Goal: Information Seeking & Learning: Check status

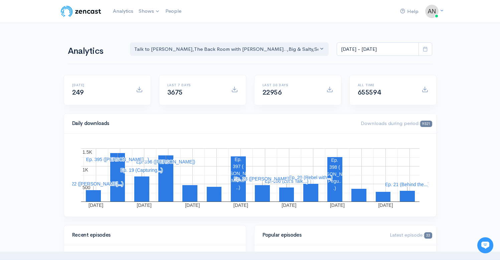
scroll to position [104, 0]
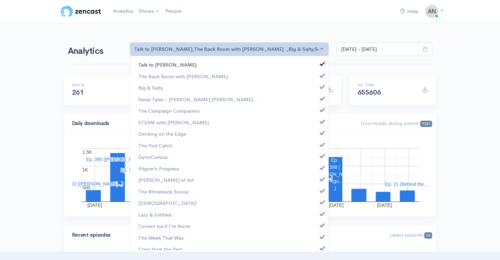
click at [318, 66] on link "Talk to [PERSON_NAME]" at bounding box center [229, 65] width 198 height 12
select select "10316"
click at [318, 90] on link "Big & Salty" at bounding box center [229, 88] width 198 height 12
click at [321, 99] on span at bounding box center [322, 97] width 3 height 5
click at [317, 113] on link "The Campaign Companion" at bounding box center [229, 111] width 198 height 12
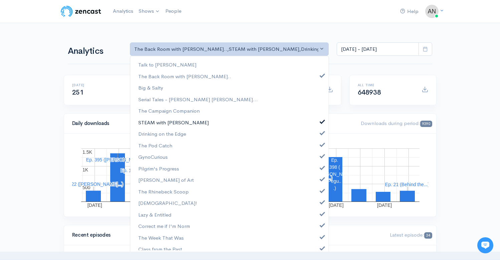
click at [321, 122] on span at bounding box center [322, 120] width 3 height 5
click at [321, 131] on span at bounding box center [322, 132] width 3 height 5
click at [321, 144] on span at bounding box center [322, 143] width 3 height 5
click at [321, 156] on span at bounding box center [322, 155] width 3 height 5
click at [321, 169] on span at bounding box center [322, 166] width 3 height 5
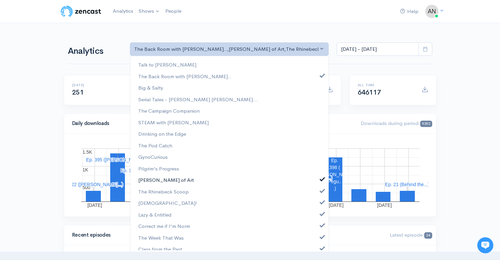
click at [321, 179] on span at bounding box center [322, 178] width 3 height 5
click at [321, 190] on span at bounding box center [322, 189] width 3 height 5
click at [321, 201] on span at bounding box center [322, 201] width 3 height 5
click at [321, 214] on span at bounding box center [322, 213] width 3 height 5
click at [317, 227] on link "Correct me if I'm Norm" at bounding box center [229, 226] width 198 height 12
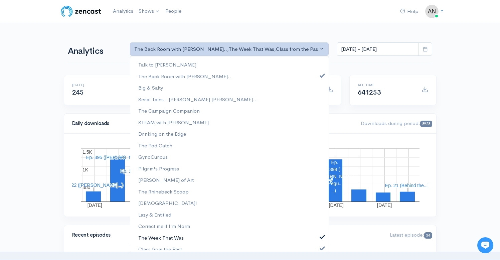
click at [317, 239] on link "The Week That Was" at bounding box center [229, 238] width 198 height 12
click at [321, 248] on span at bounding box center [322, 247] width 3 height 5
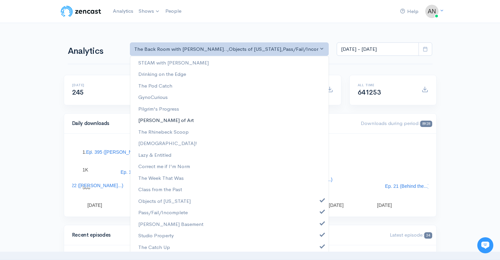
scroll to position [86, 0]
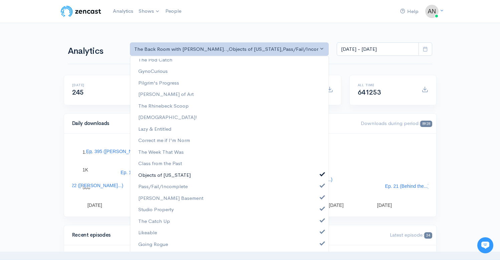
click at [321, 174] on span at bounding box center [322, 173] width 3 height 5
click at [321, 185] on span at bounding box center [322, 184] width 3 height 5
click at [317, 200] on link "[PERSON_NAME] Basement" at bounding box center [229, 198] width 198 height 12
click at [321, 209] on span at bounding box center [322, 208] width 3 height 5
click at [317, 224] on link "The Catch Up" at bounding box center [229, 222] width 198 height 12
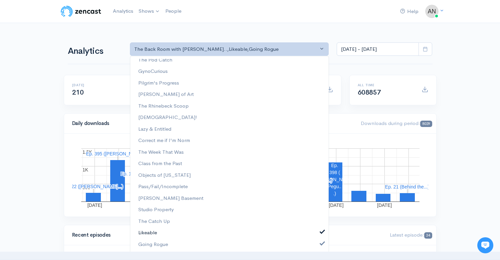
click at [321, 234] on span at bounding box center [322, 231] width 3 height 5
click at [321, 243] on span at bounding box center [322, 242] width 3 height 5
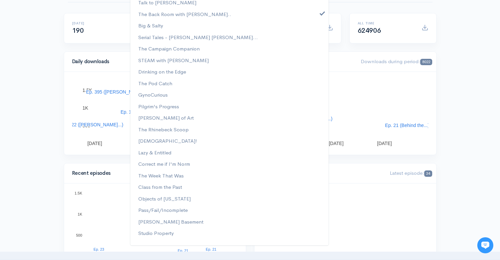
scroll to position [0, 0]
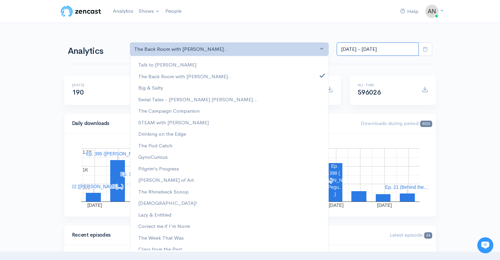
click at [390, 51] on input "[DATE] - [DATE]" at bounding box center [378, 49] width 82 height 14
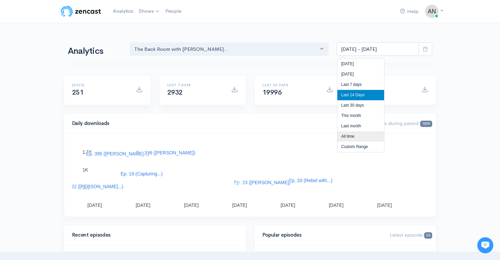
click at [348, 137] on li "All time" at bounding box center [361, 136] width 47 height 10
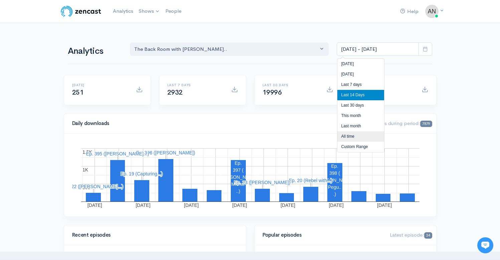
type input "Apr 3, 2022 - Sep 2, 2025"
